Goal: Feedback & Contribution: Submit feedback/report problem

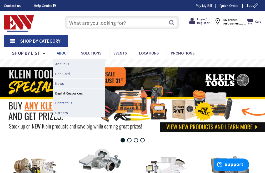
click at [61, 105] on span "Contact Us" at bounding box center [63, 102] width 17 height 5
click at [62, 101] on span "Contact Us" at bounding box center [63, 102] width 17 height 5
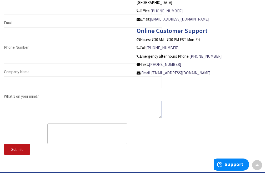
click at [24, 112] on textarea "What’s on your mind?" at bounding box center [83, 109] width 158 height 17
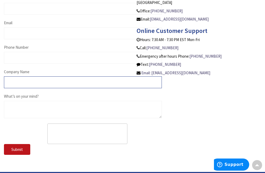
click at [33, 82] on input "Company Name" at bounding box center [83, 82] width 158 height 12
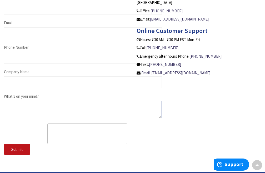
click at [14, 103] on textarea "What’s on your mind?" at bounding box center [83, 109] width 158 height 17
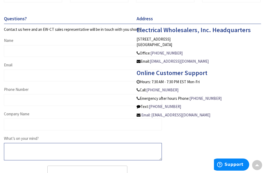
scroll to position [210, 0]
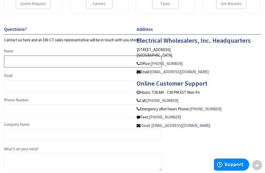
click at [36, 62] on input "Name" at bounding box center [83, 61] width 158 height 12
type input "Nicolas Salomon"
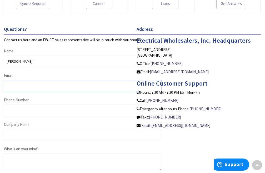
type input "nicolassalomonm.kts@gmail.com"
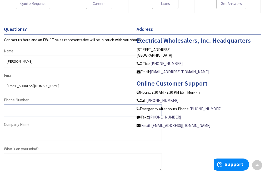
click at [38, 109] on input "Phone Number" at bounding box center [83, 110] width 158 height 12
type input "4105554567"
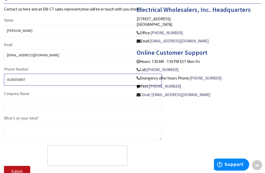
scroll to position [289, 0]
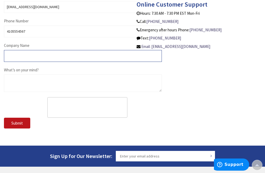
click at [33, 52] on input "Company Name" at bounding box center [83, 56] width 158 height 12
type input "-"
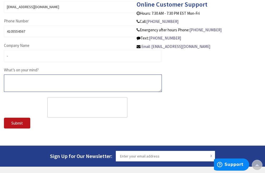
click at [29, 84] on textarea "What’s on your mind?" at bounding box center [83, 82] width 158 height 17
paste textarea "Hello, I would like to offer some suggestions for your website. No cost, no cat…"
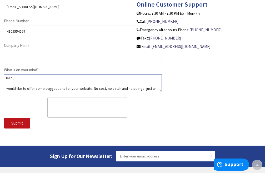
scroll to position [47, 0]
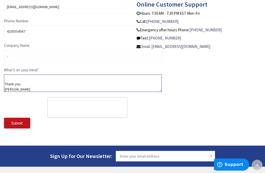
type textarea "Hello, I would like to offer some suggestions for your website. No cost, no cat…"
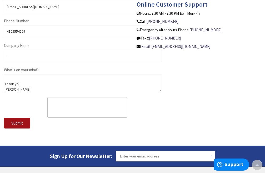
click at [18, 124] on span "Submit" at bounding box center [17, 122] width 12 height 5
